Goal: Task Accomplishment & Management: Use online tool/utility

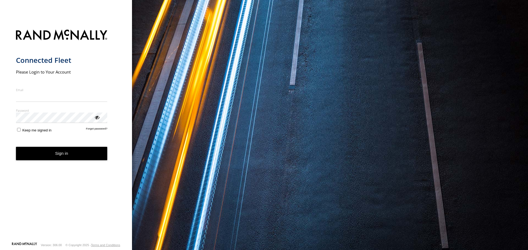
type input "**********"
click at [18, 136] on form "**********" at bounding box center [66, 134] width 100 height 216
click at [67, 155] on button "Sign in" at bounding box center [62, 153] width 92 height 13
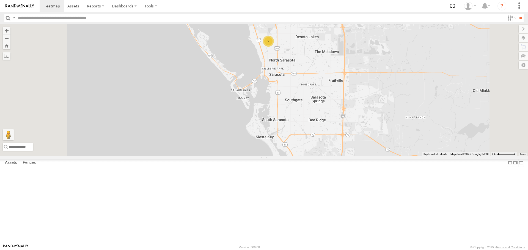
click at [274, 47] on div "2" at bounding box center [268, 41] width 11 height 11
